Goal: Information Seeking & Learning: Learn about a topic

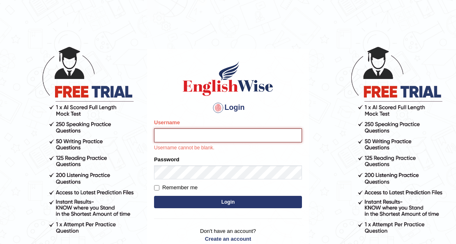
click at [191, 142] on input "Username" at bounding box center [228, 135] width 148 height 14
type input "issak"
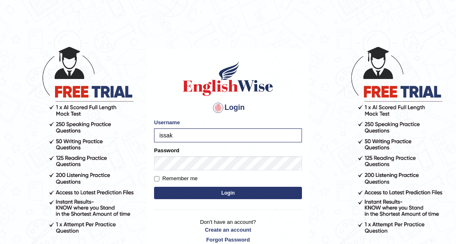
click at [227, 195] on button "Login" at bounding box center [228, 192] width 148 height 12
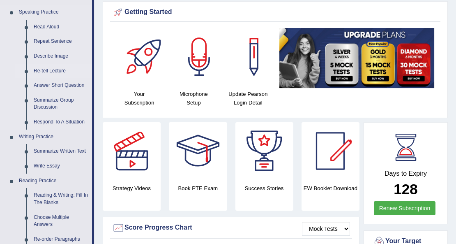
click at [56, 68] on link "Re-tell Lecture" at bounding box center [61, 71] width 62 height 15
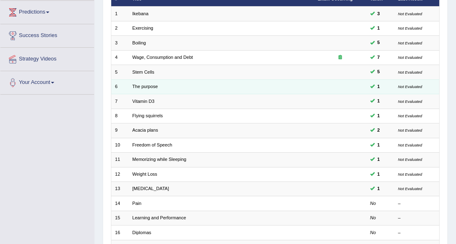
scroll to position [137, 0]
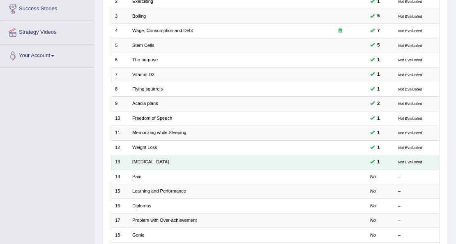
click at [142, 159] on link "[MEDICAL_DATA]" at bounding box center [150, 161] width 37 height 5
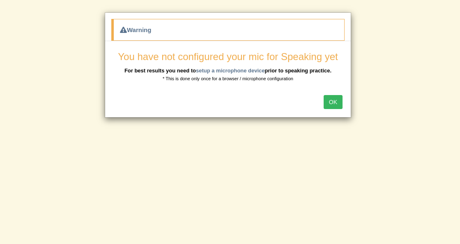
click at [333, 103] on button "OK" at bounding box center [333, 102] width 19 height 14
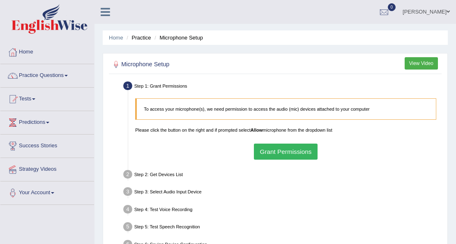
click at [258, 147] on button "Grant Permissions" at bounding box center [286, 151] width 64 height 16
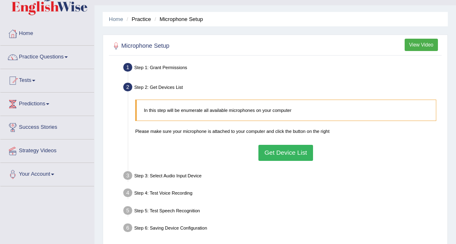
scroll to position [27, 0]
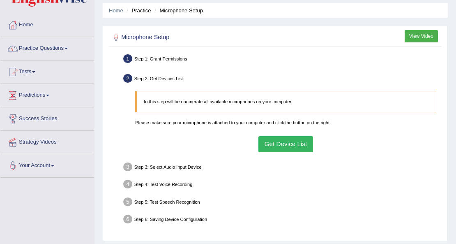
click at [293, 137] on button "Get Device List" at bounding box center [285, 144] width 55 height 16
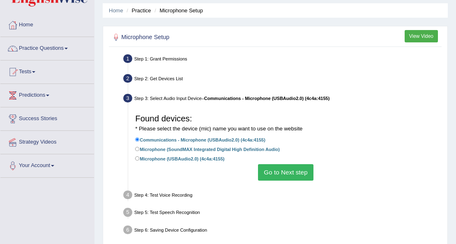
click at [200, 159] on label "Microphone (USBAudio2.0) (4c4a:4155)" at bounding box center [179, 158] width 89 height 8
click at [140, 159] on input "Microphone (USBAudio2.0) (4c4a:4155)" at bounding box center [137, 158] width 5 height 5
radio input "true"
click at [291, 173] on button "Go to Next step" at bounding box center [285, 172] width 55 height 16
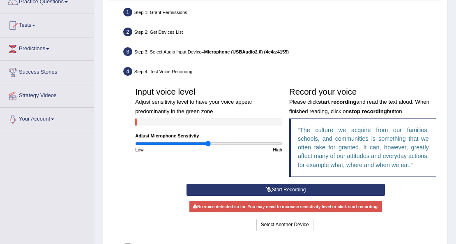
scroll to position [82, 0]
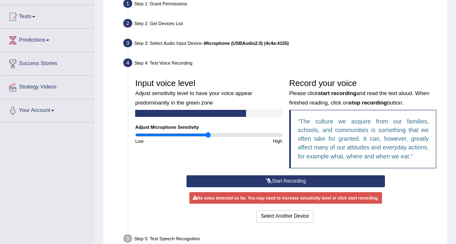
click at [301, 181] on button "Start Recording" at bounding box center [285, 181] width 198 height 12
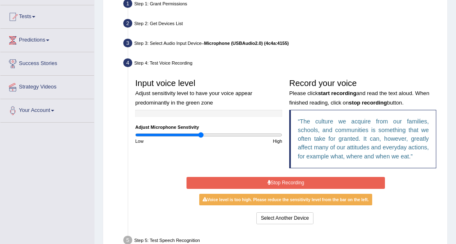
type input "0.9"
click at [201, 133] on input "range" at bounding box center [208, 135] width 147 height 6
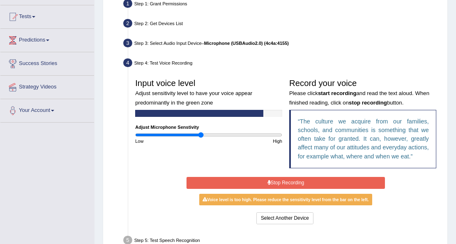
click at [257, 181] on button "Stop Recording" at bounding box center [285, 183] width 198 height 12
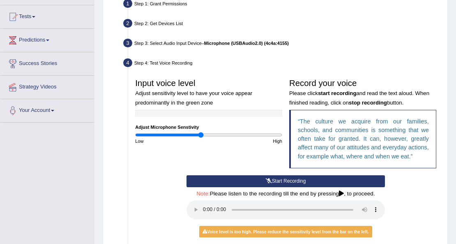
click at [234, 180] on button "Start Recording" at bounding box center [285, 181] width 198 height 12
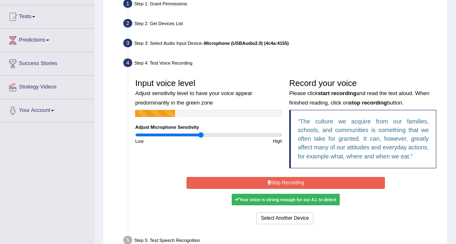
click at [234, 180] on button "Stop Recording" at bounding box center [285, 183] width 198 height 12
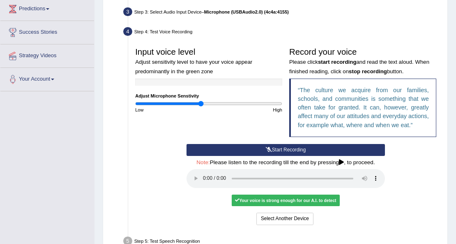
scroll to position [164, 0]
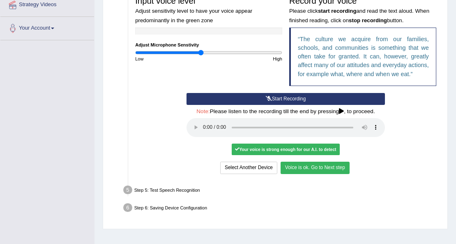
click at [323, 167] on button "Voice is ok. Go to Next step" at bounding box center [314, 167] width 69 height 12
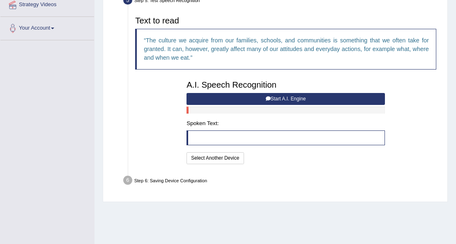
click at [303, 97] on button "Start A.I. Engine" at bounding box center [285, 99] width 198 height 12
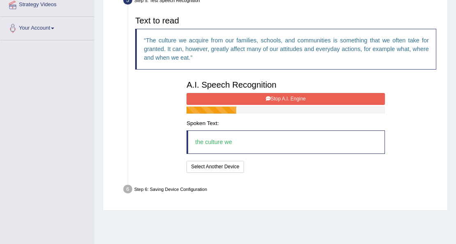
click at [303, 97] on button "Stop A.I. Engine" at bounding box center [285, 99] width 198 height 12
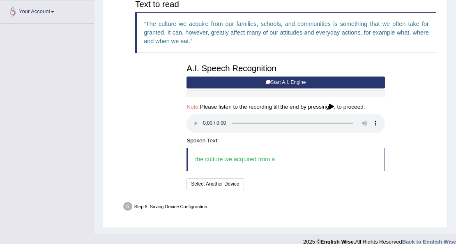
scroll to position [190, 0]
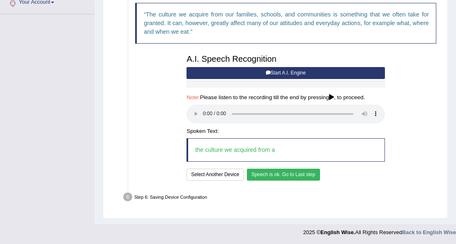
click at [307, 172] on button "Speech is ok. Go to Last step" at bounding box center [283, 174] width 73 height 12
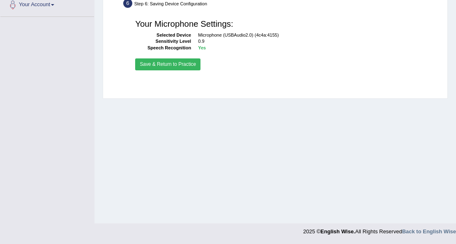
scroll to position [188, 0]
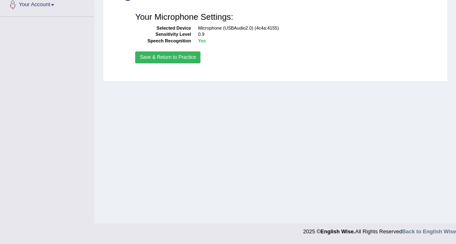
click at [182, 52] on button "Save & Return to Practice" at bounding box center [167, 57] width 65 height 12
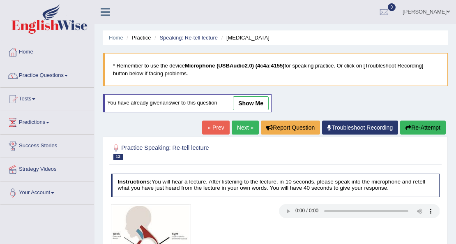
click at [244, 125] on link "Next »" at bounding box center [245, 127] width 27 height 14
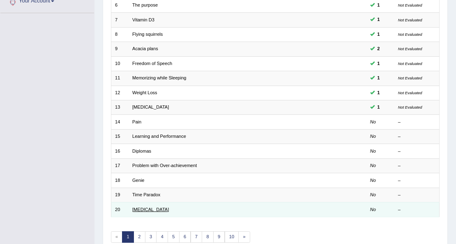
scroll to position [227, 0]
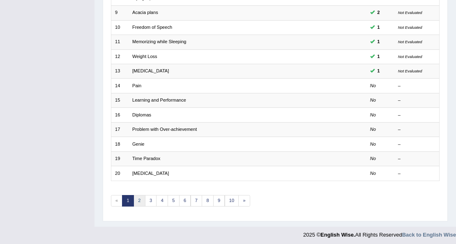
click at [140, 196] on link "2" at bounding box center [139, 200] width 12 height 11
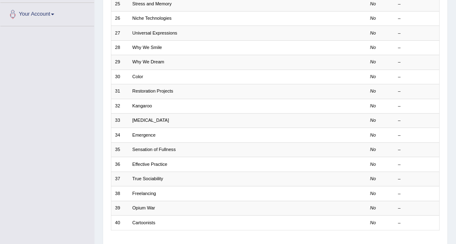
scroll to position [227, 0]
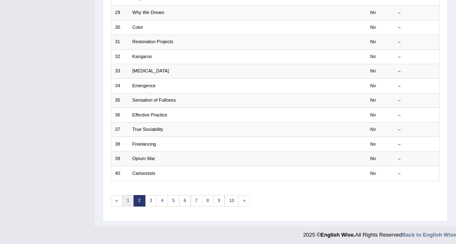
click at [127, 198] on link "1" at bounding box center [128, 200] width 12 height 11
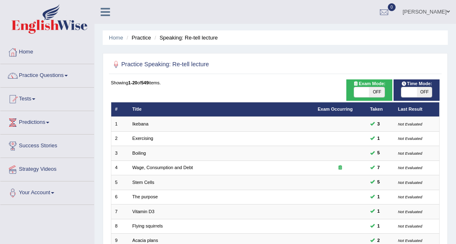
click at [376, 92] on span "OFF" at bounding box center [376, 92] width 15 height 10
checkbox input "true"
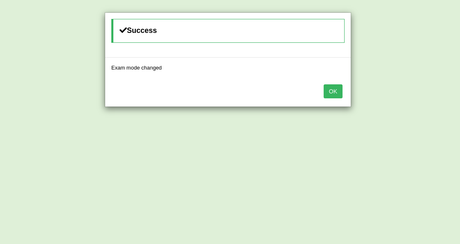
click at [341, 88] on button "OK" at bounding box center [333, 91] width 19 height 14
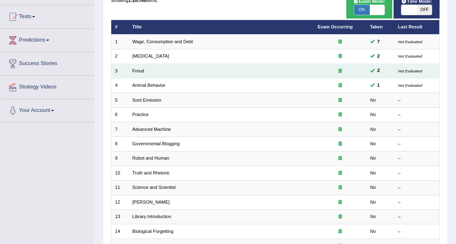
scroll to position [82, 0]
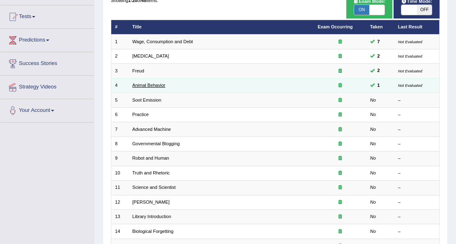
click at [145, 83] on link "Animal Behavior" at bounding box center [148, 85] width 33 height 5
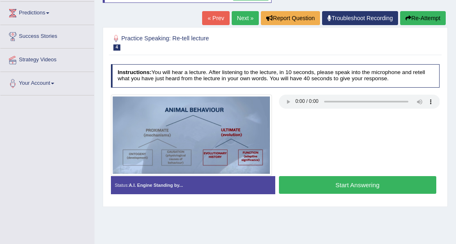
click at [333, 180] on button "Start Answering" at bounding box center [357, 185] width 157 height 18
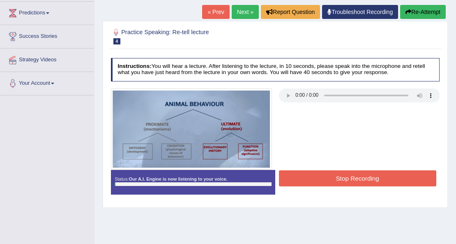
click at [332, 178] on button "Stop Recording" at bounding box center [357, 178] width 157 height 16
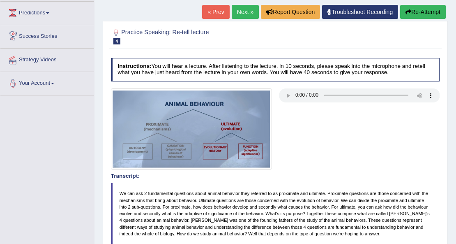
drag, startPoint x: 249, startPoint y: 68, endPoint x: 0, endPoint y: -33, distance: 268.7
click at [0, 0] on html "Toggle navigation Home Practice Questions Speaking Practice Read Aloud Repeat S…" at bounding box center [228, 13] width 456 height 244
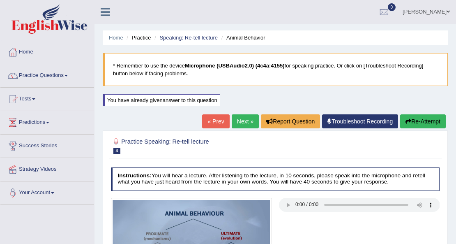
click at [217, 123] on link "« Prev" at bounding box center [215, 121] width 27 height 14
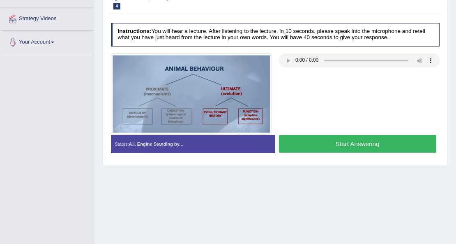
scroll to position [164, 0]
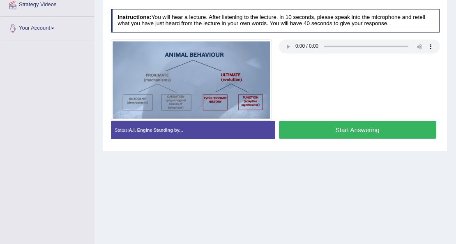
click at [324, 132] on button "Start Answering" at bounding box center [357, 130] width 157 height 18
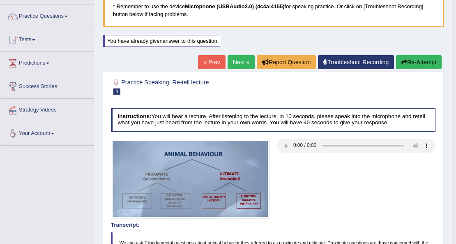
scroll to position [0, 0]
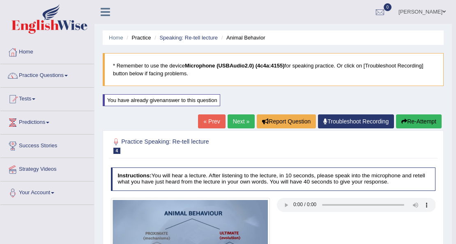
click at [236, 117] on link "Next »" at bounding box center [240, 121] width 27 height 14
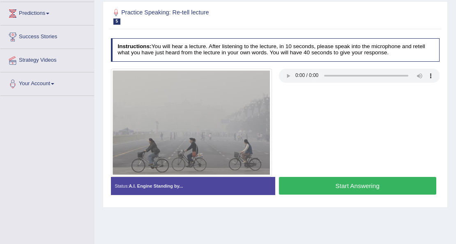
scroll to position [109, 0]
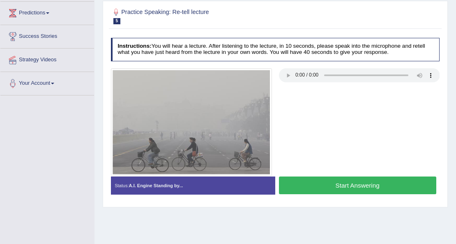
click at [314, 182] on button "Start Answering" at bounding box center [357, 185] width 157 height 18
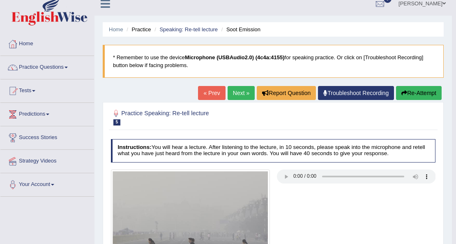
scroll to position [0, 0]
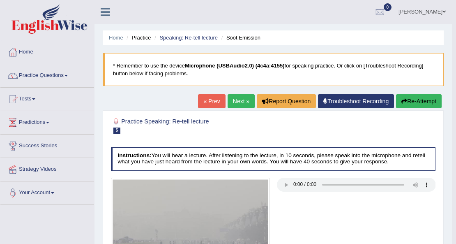
click at [234, 103] on link "Next »" at bounding box center [240, 101] width 27 height 14
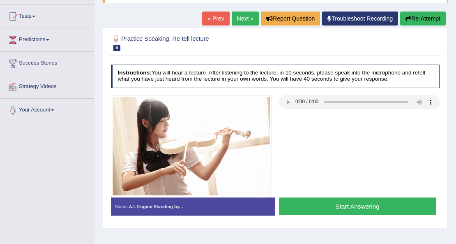
scroll to position [82, 0]
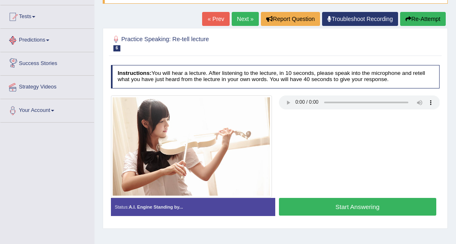
click at [37, 38] on link "Predictions" at bounding box center [47, 39] width 94 height 21
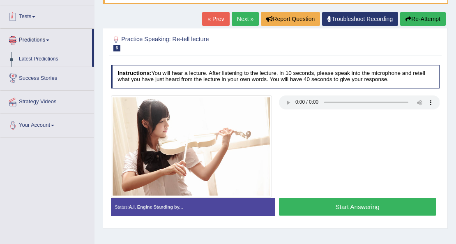
click at [25, 17] on link "Tests" at bounding box center [47, 15] width 94 height 21
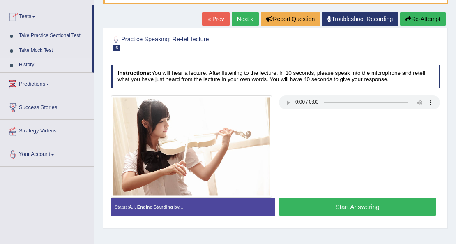
scroll to position [0, 0]
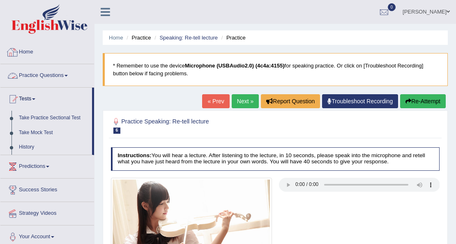
click at [50, 75] on link "Practice Questions" at bounding box center [47, 74] width 94 height 21
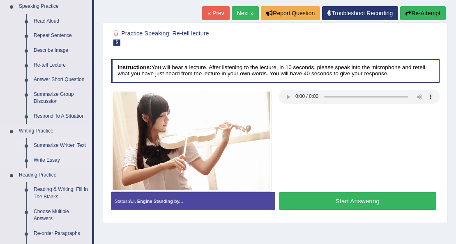
scroll to position [109, 0]
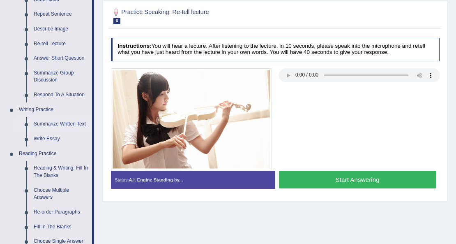
click at [66, 125] on link "Summarize Written Text" at bounding box center [61, 124] width 62 height 15
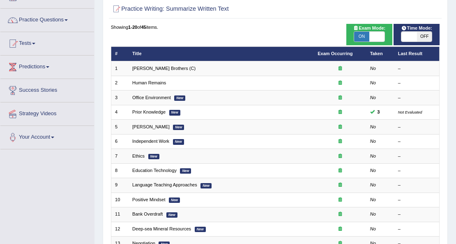
scroll to position [55, 0]
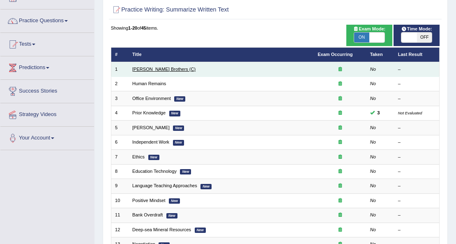
click at [153, 67] on link "[PERSON_NAME] Brothers (C)" at bounding box center [163, 69] width 63 height 5
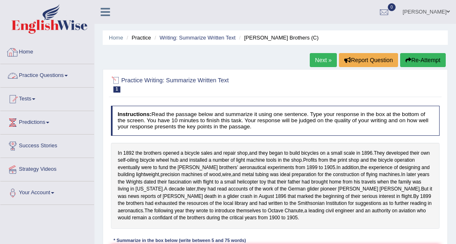
click at [41, 74] on link "Practice Questions" at bounding box center [47, 74] width 94 height 21
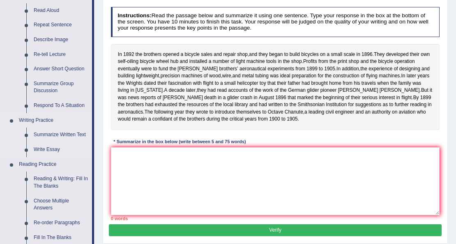
scroll to position [109, 0]
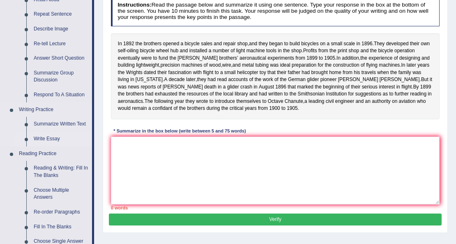
click at [56, 138] on link "Write Essay" at bounding box center [61, 138] width 62 height 15
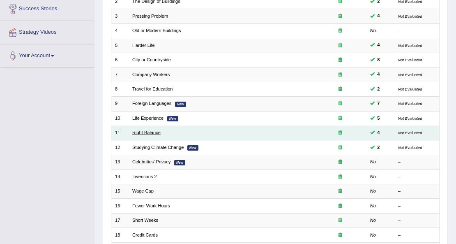
click at [154, 132] on link "Right Balance" at bounding box center [146, 132] width 28 height 5
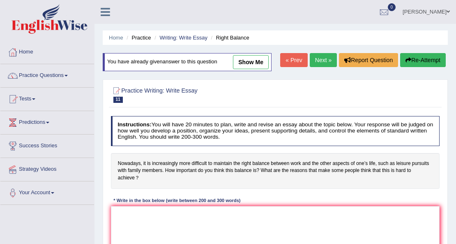
click at [246, 58] on link "show me" at bounding box center [251, 62] width 36 height 14
type textarea "The increasing influence of this new days has ignited numerous discussions. Alt…"
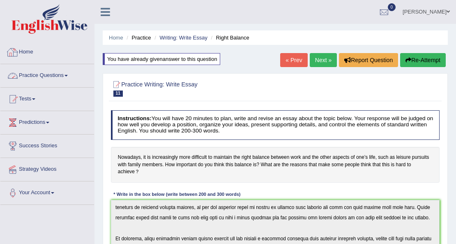
click at [38, 72] on link "Practice Questions" at bounding box center [47, 74] width 94 height 21
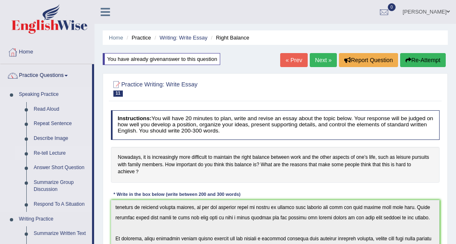
click at [53, 152] on link "Re-tell Lecture" at bounding box center [61, 153] width 62 height 15
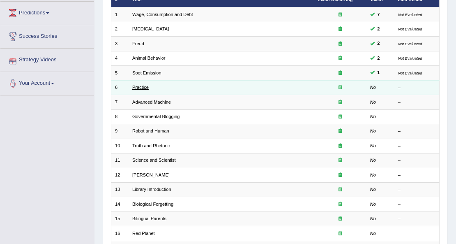
click at [138, 85] on link "Practice" at bounding box center [140, 87] width 16 height 5
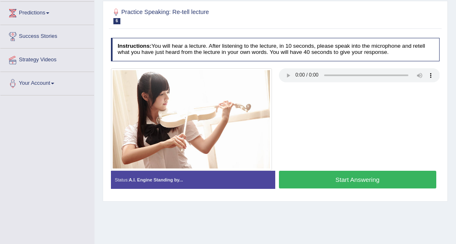
scroll to position [188, 0]
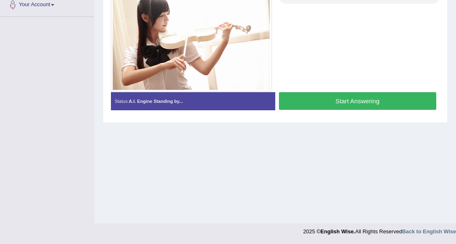
click at [294, 103] on button "Start Answering" at bounding box center [357, 101] width 157 height 18
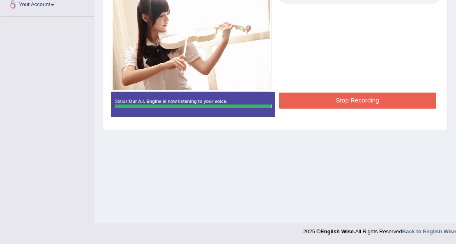
click at [289, 94] on div "Instructions: You will hear a lecture. After listening to the lecture, in 10 se…" at bounding box center [275, 41] width 332 height 170
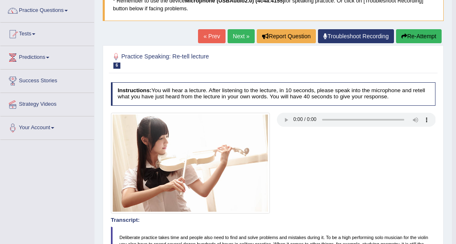
scroll to position [50, 0]
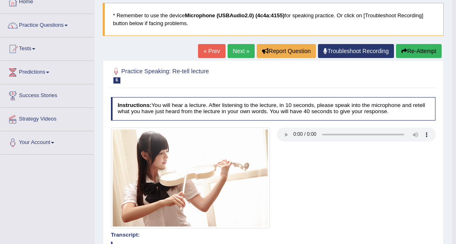
click at [234, 50] on link "Next »" at bounding box center [240, 51] width 27 height 14
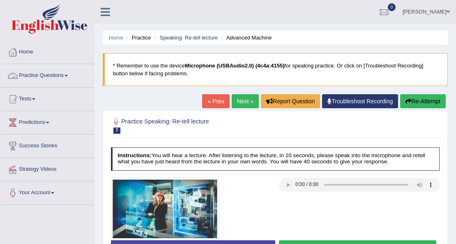
click at [53, 74] on link "Practice Questions" at bounding box center [47, 74] width 94 height 21
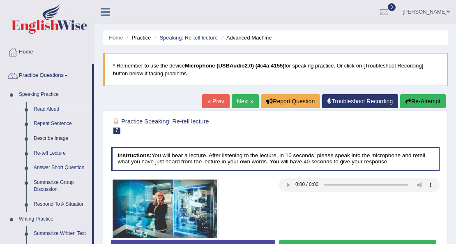
click at [52, 106] on link "Read Aloud" at bounding box center [61, 109] width 62 height 15
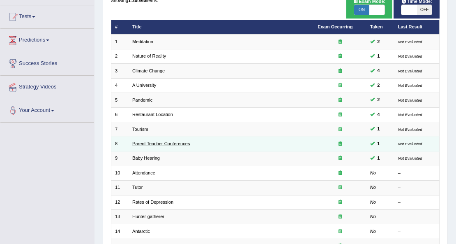
click at [157, 141] on link "Parent Teacher Conferences" at bounding box center [160, 143] width 57 height 5
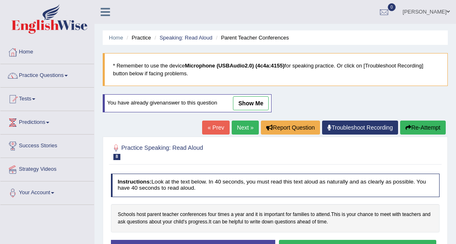
click at [241, 129] on link "Next »" at bounding box center [245, 127] width 27 height 14
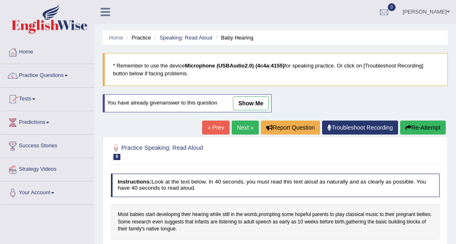
click at [241, 127] on link "Next »" at bounding box center [245, 127] width 27 height 14
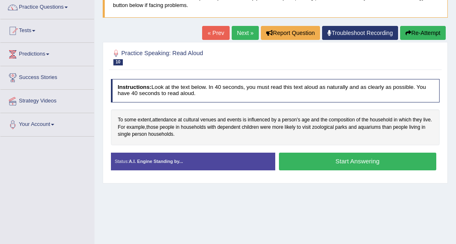
scroll to position [109, 0]
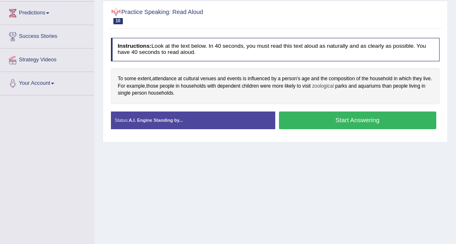
click at [331, 87] on span "zoological" at bounding box center [323, 86] width 22 height 7
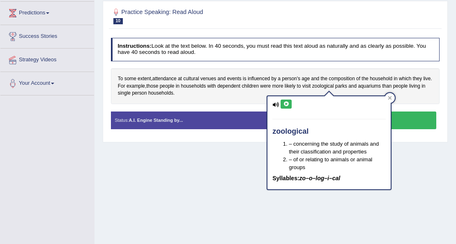
click at [287, 103] on icon at bounding box center [286, 103] width 6 height 5
click at [252, 163] on div "Home Practice Speaking: Read Aloud Attendance * Remember to use the device Micr…" at bounding box center [274, 96] width 361 height 411
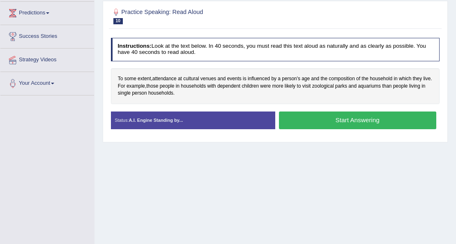
click at [326, 116] on button "Start Answering" at bounding box center [357, 120] width 157 height 18
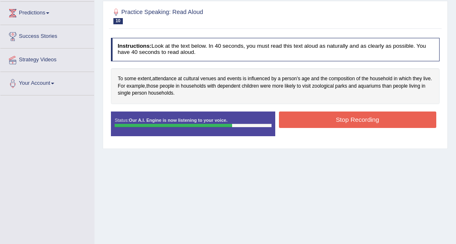
click at [326, 116] on button "Stop Recording" at bounding box center [357, 119] width 157 height 16
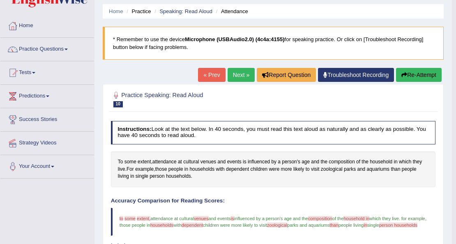
scroll to position [0, 0]
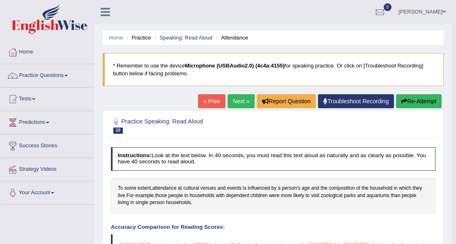
click at [237, 105] on link "Next »" at bounding box center [240, 101] width 27 height 14
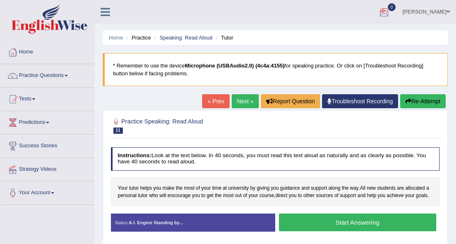
click at [447, 13] on span at bounding box center [447, 11] width 3 height 5
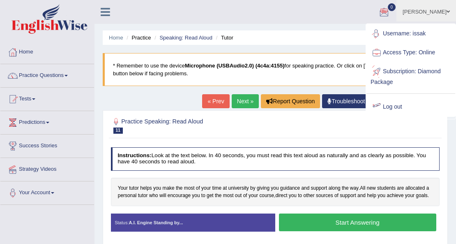
click at [389, 109] on link "Log out" at bounding box center [410, 106] width 89 height 19
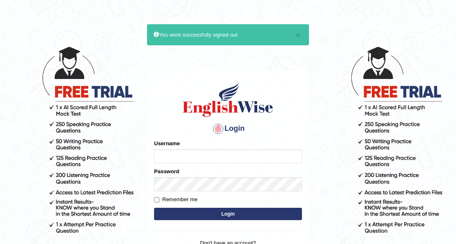
click at [207, 144] on div "Username" at bounding box center [228, 151] width 148 height 24
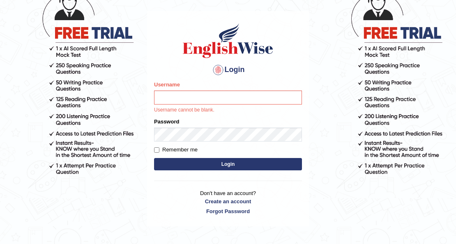
scroll to position [86, 0]
